Goal: Browse casually: Explore the website without a specific task or goal

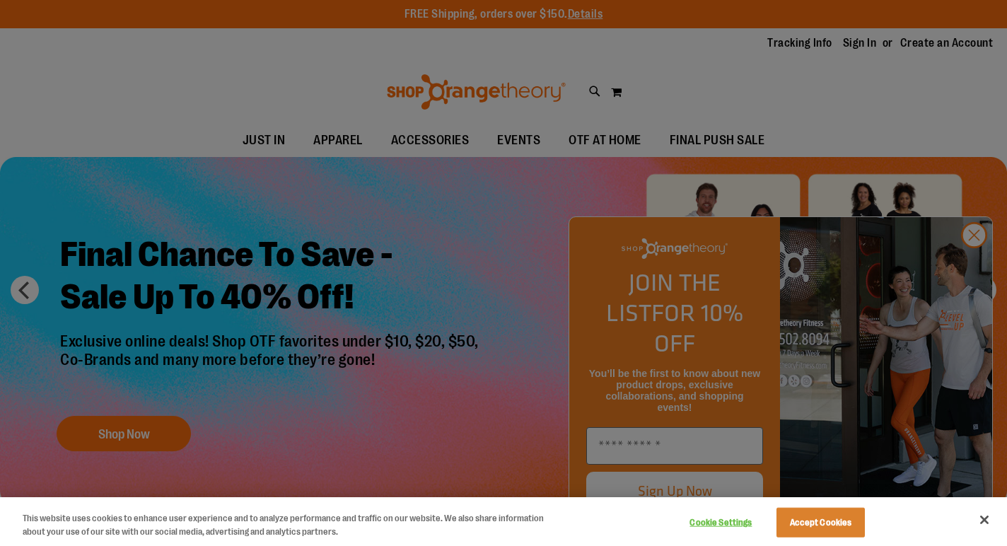
click at [979, 267] on div at bounding box center [503, 273] width 1007 height 546
click at [990, 526] on button "Close" at bounding box center [984, 519] width 31 height 31
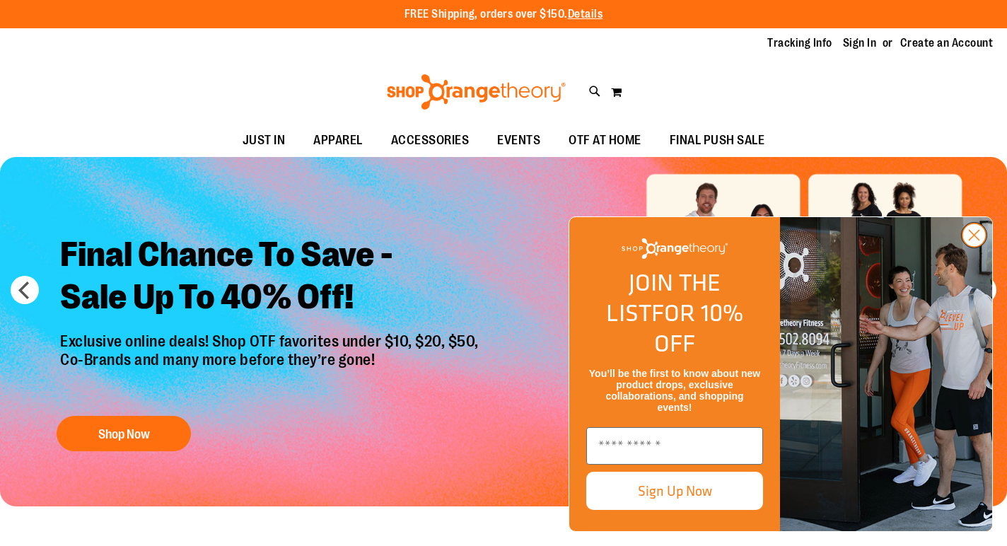
click at [972, 247] on circle "Close dialog" at bounding box center [974, 234] width 23 height 23
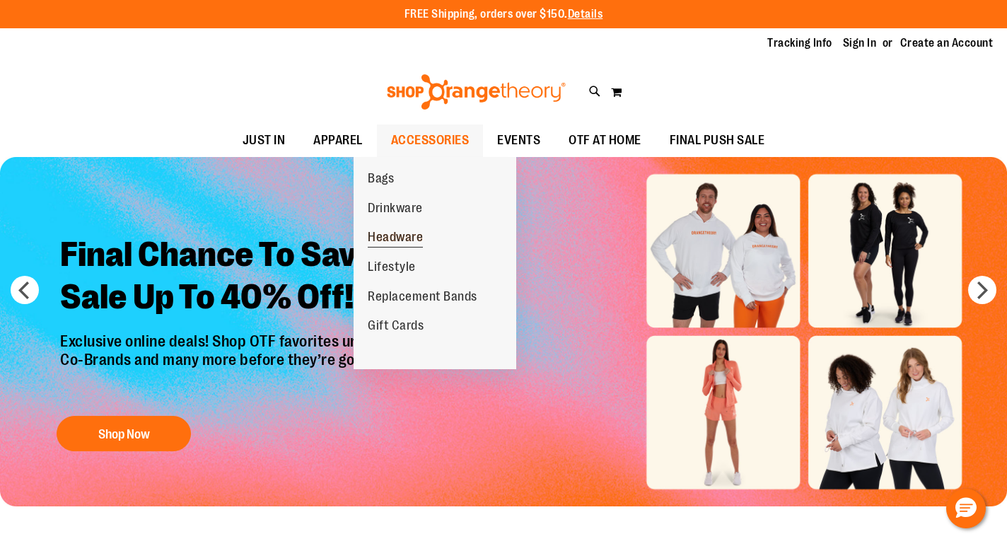
click at [395, 242] on span "Headware" at bounding box center [395, 239] width 55 height 18
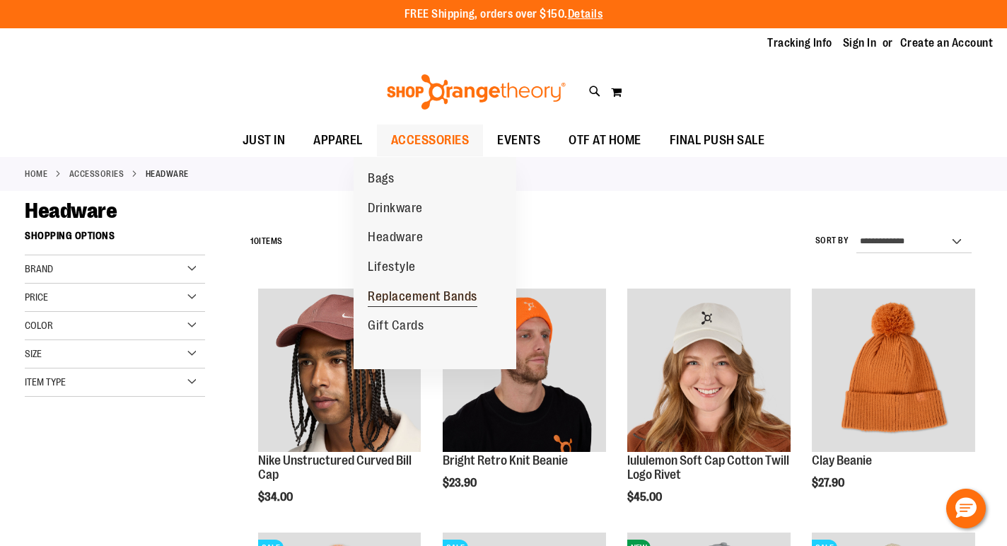
click at [424, 295] on span "Replacement Bands" at bounding box center [423, 298] width 110 height 18
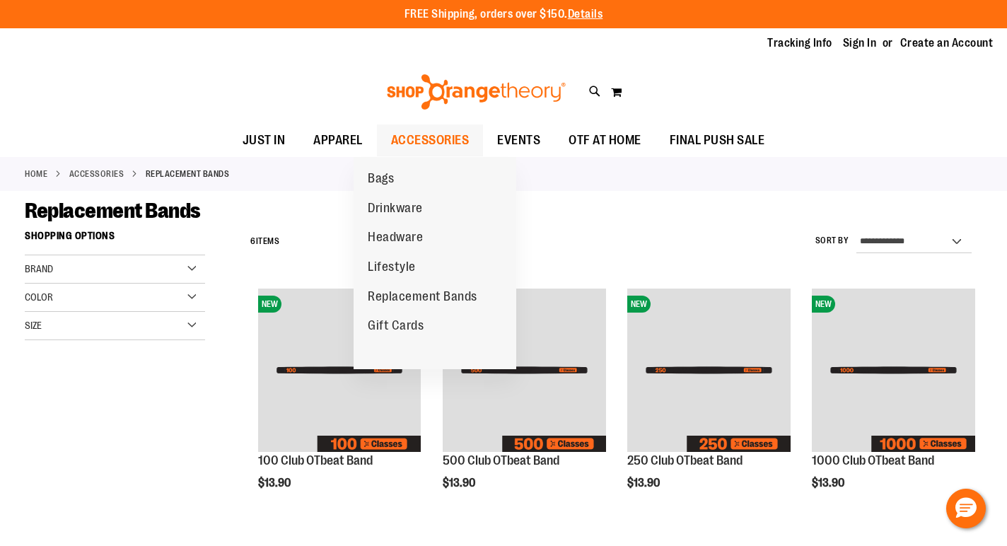
click at [436, 265] on ul "Bags Drinkware Headware Lifestyle Replacement Bands Gift Cards" at bounding box center [435, 263] width 163 height 212
click at [449, 139] on span "ACCESSORIES" at bounding box center [430, 140] width 79 height 32
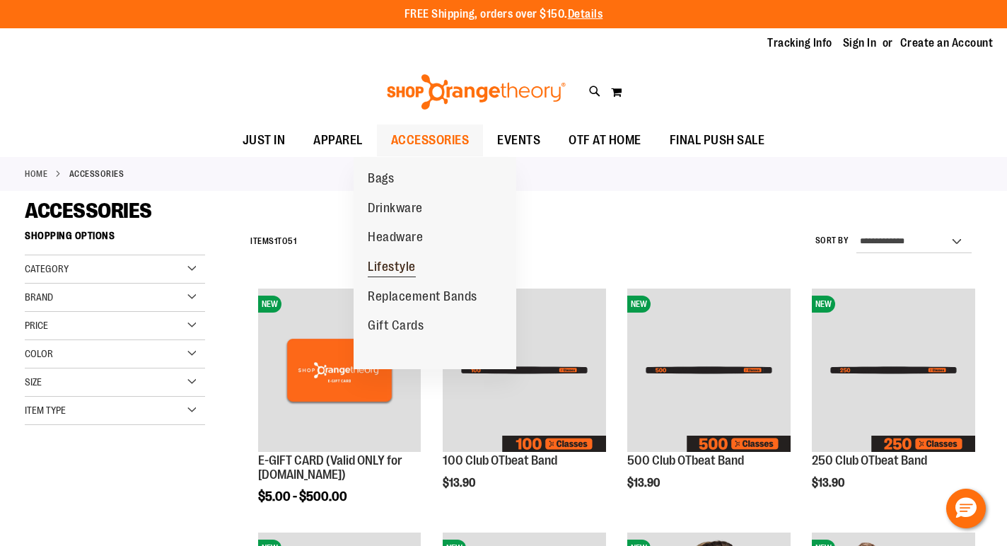
click at [397, 269] on span "Lifestyle" at bounding box center [392, 269] width 48 height 18
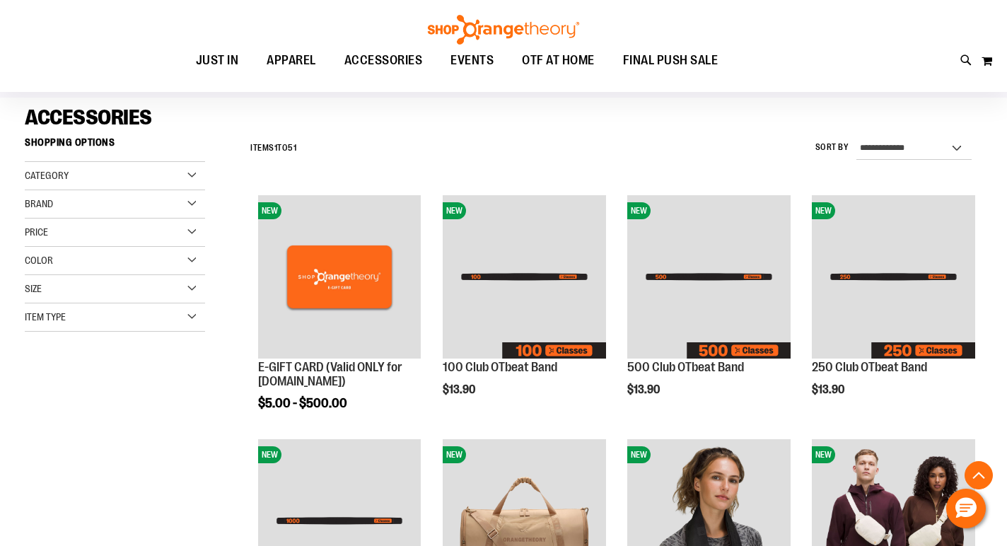
scroll to position [305, 0]
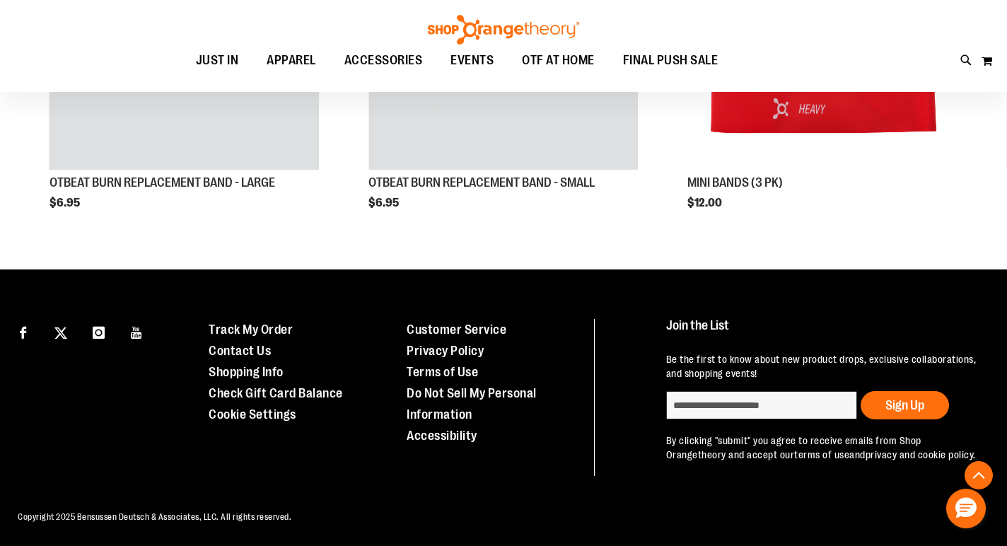
scroll to position [1146, 0]
